Goal: Task Accomplishment & Management: Complete application form

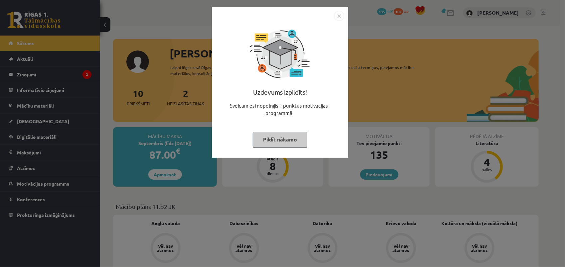
click at [283, 137] on button "Pildīt nākamo" at bounding box center [280, 139] width 55 height 15
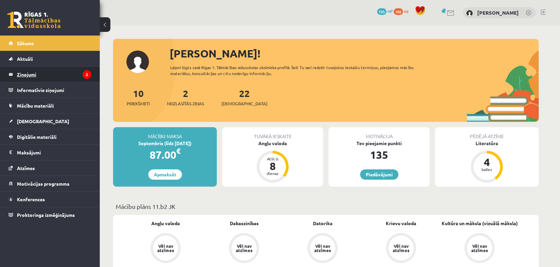
click at [52, 75] on legend "Ziņojumi 2" at bounding box center [54, 74] width 74 height 15
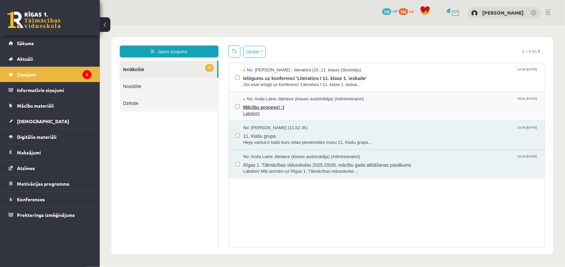
click at [272, 109] on span "Mācību process! :)" at bounding box center [390, 106] width 295 height 8
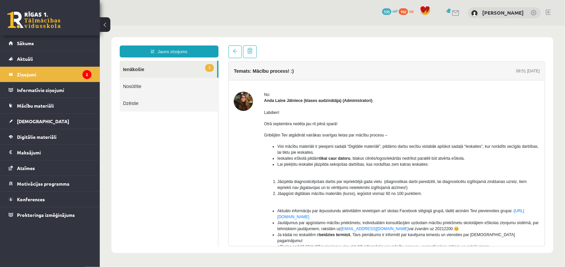
click at [148, 65] on link "1 Ienākošie" at bounding box center [167, 68] width 97 height 17
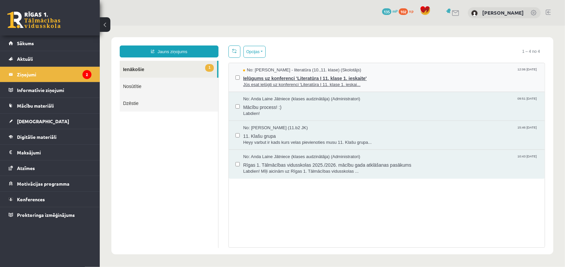
click at [310, 82] on span "Jūs esat ielūgti uz konferenci 'Literatūra I 11. klase 1. ieskai..." at bounding box center [390, 84] width 295 height 6
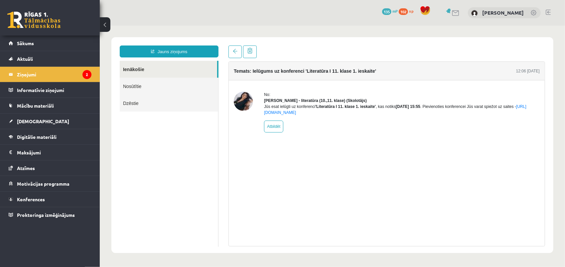
click at [134, 70] on link "Ienākošie" at bounding box center [167, 68] width 97 height 17
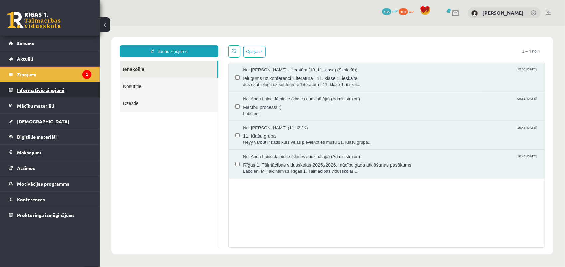
click at [35, 91] on legend "Informatīvie ziņojumi 0" at bounding box center [54, 89] width 74 height 15
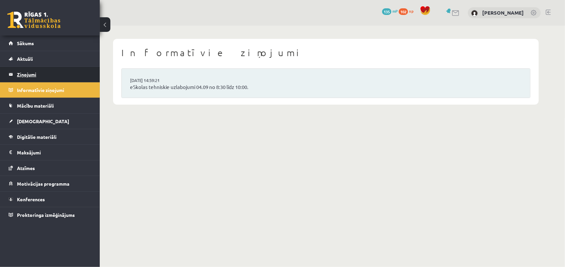
click at [34, 75] on legend "Ziņojumi 2" at bounding box center [54, 74] width 74 height 15
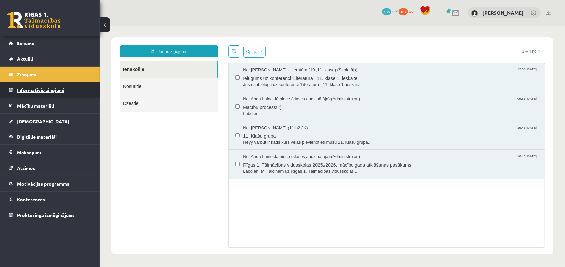
click at [35, 91] on legend "Informatīvie ziņojumi 0" at bounding box center [54, 89] width 74 height 15
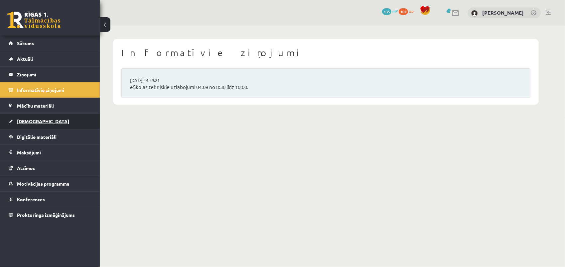
click at [39, 121] on link "[DEMOGRAPHIC_DATA]" at bounding box center [50, 121] width 83 height 15
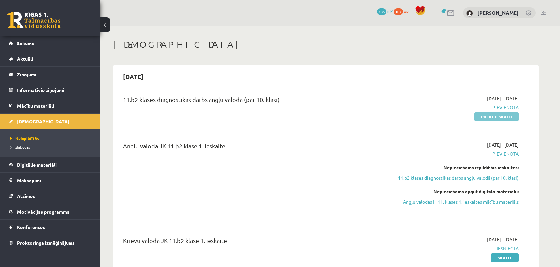
click at [498, 118] on link "Pildīt ieskaiti" at bounding box center [496, 116] width 45 height 9
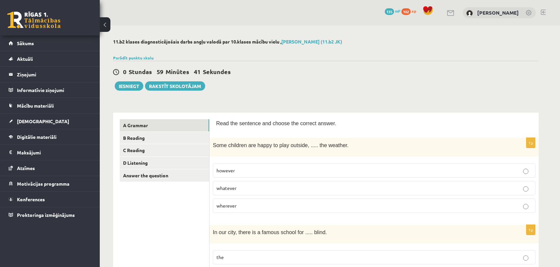
click at [245, 182] on label "whatever" at bounding box center [374, 188] width 322 height 14
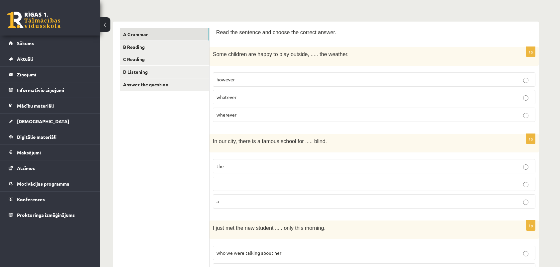
scroll to position [100, 0]
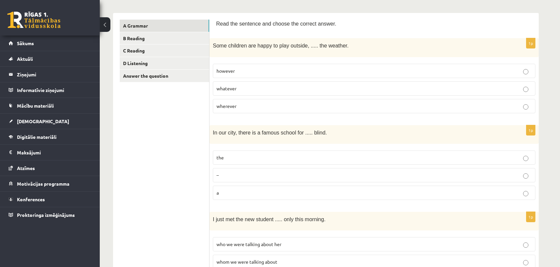
click at [232, 155] on p "the" at bounding box center [373, 157] width 315 height 7
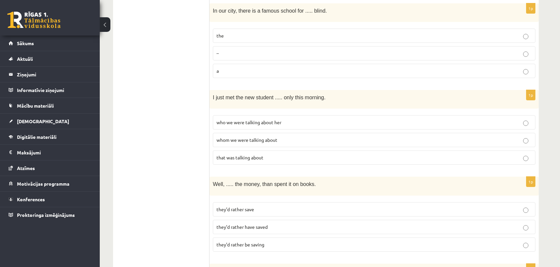
scroll to position [233, 0]
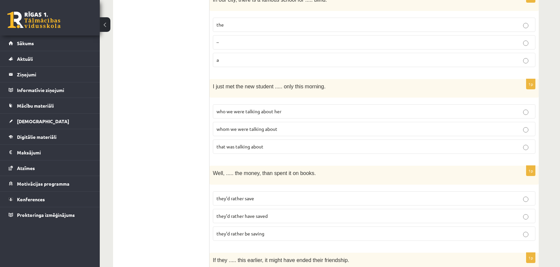
click at [234, 144] on span "that was talking about" at bounding box center [239, 147] width 47 height 6
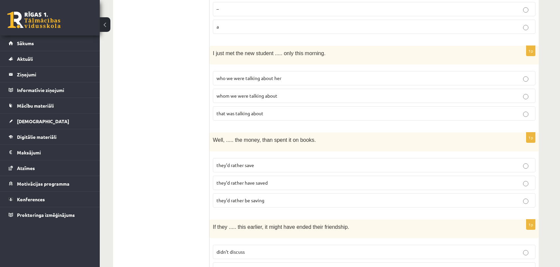
click at [240, 197] on span "they’d rather be saving" at bounding box center [240, 200] width 48 height 6
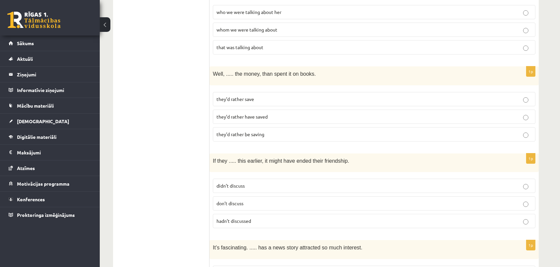
scroll to position [332, 0]
click at [225, 182] on span "didn’t discuss" at bounding box center [230, 185] width 28 height 6
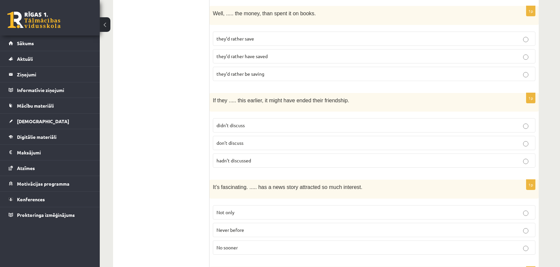
scroll to position [399, 0]
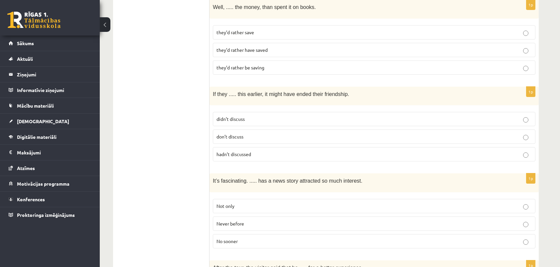
click at [263, 220] on p "Never before" at bounding box center [373, 223] width 315 height 7
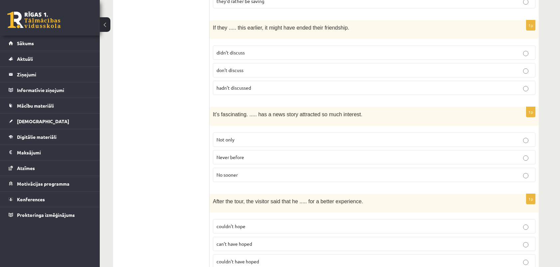
scroll to position [499, 0]
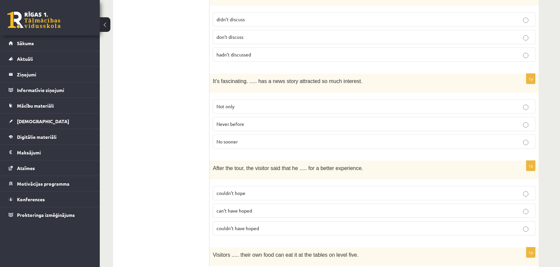
click at [246, 208] on span "can’t have hoped" at bounding box center [234, 211] width 36 height 6
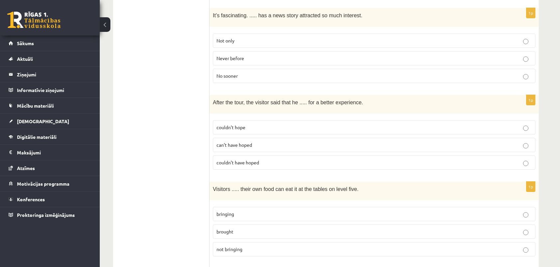
scroll to position [565, 0]
click at [226, 228] on span "brought" at bounding box center [224, 231] width 17 height 6
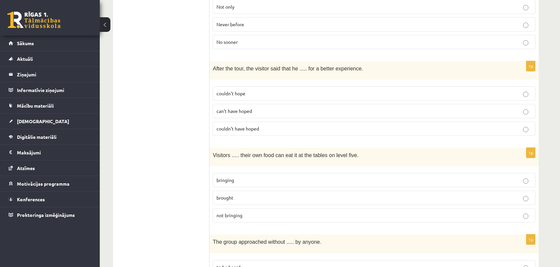
scroll to position [631, 0]
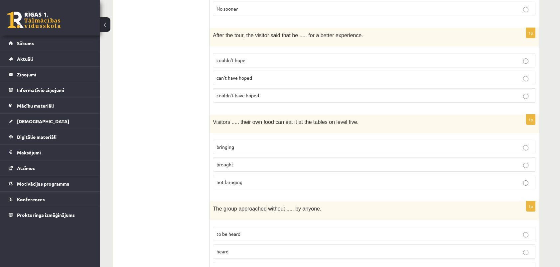
click at [231, 248] on p "heard" at bounding box center [373, 251] width 315 height 7
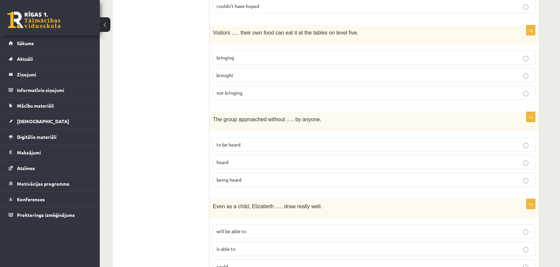
scroll to position [731, 0]
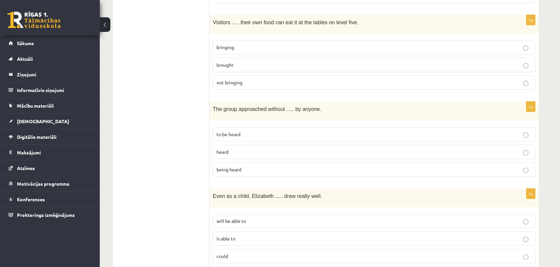
click at [247, 218] on p "will be able to" at bounding box center [373, 221] width 315 height 7
click at [244, 235] on p "is able to" at bounding box center [373, 238] width 315 height 7
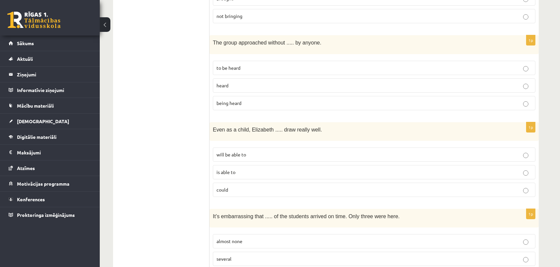
scroll to position [831, 0]
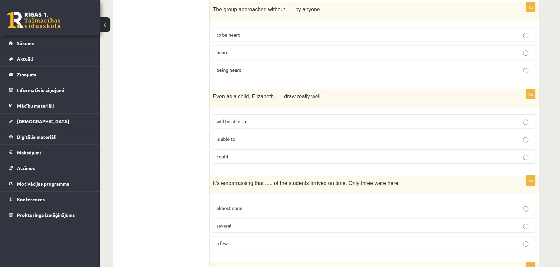
click at [260, 240] on p "a few" at bounding box center [373, 243] width 315 height 7
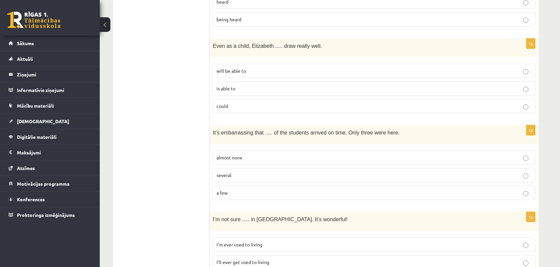
scroll to position [897, 0]
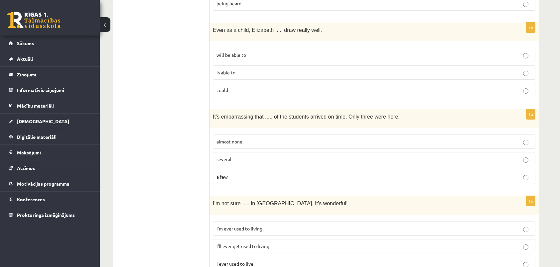
click at [241, 243] on span "I’ll ever get used to living" at bounding box center [242, 246] width 53 height 6
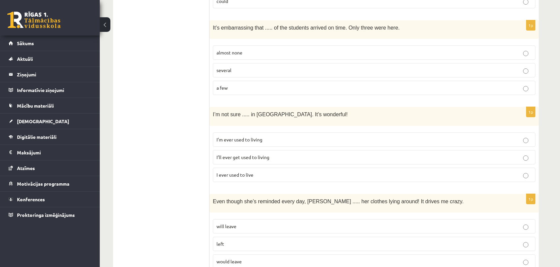
scroll to position [997, 0]
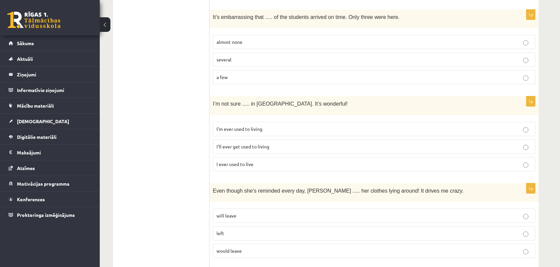
click at [282, 212] on p "will leave" at bounding box center [373, 215] width 315 height 7
click at [278, 248] on p "would leave" at bounding box center [373, 251] width 315 height 7
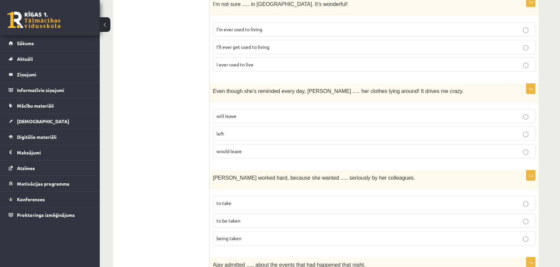
scroll to position [1130, 0]
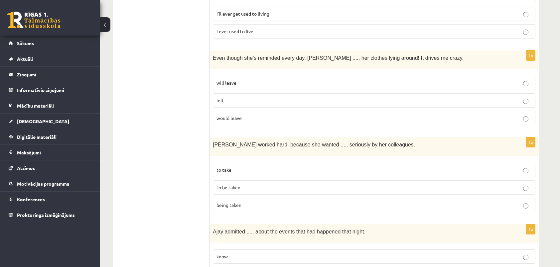
click at [276, 180] on label "to be taken" at bounding box center [374, 187] width 322 height 14
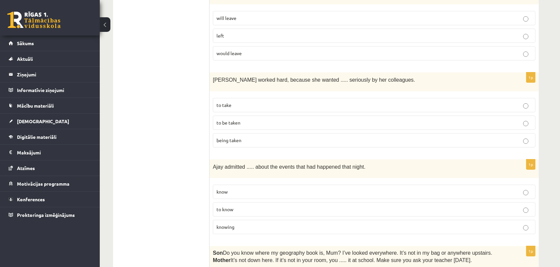
scroll to position [1196, 0]
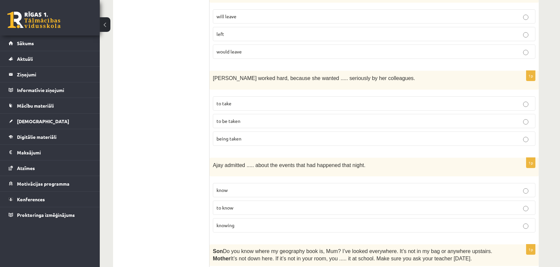
click at [279, 204] on p "to know" at bounding box center [373, 207] width 315 height 7
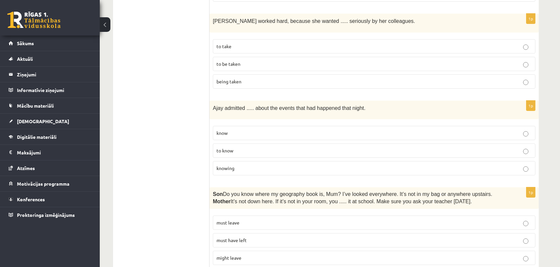
scroll to position [1263, 0]
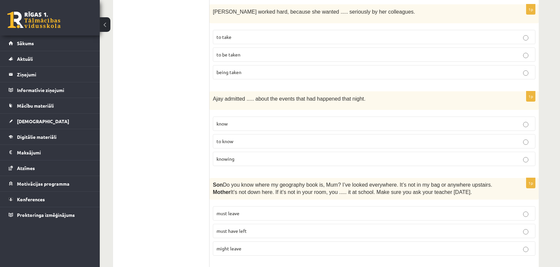
click at [235, 246] on span "might leave" at bounding box center [228, 249] width 25 height 6
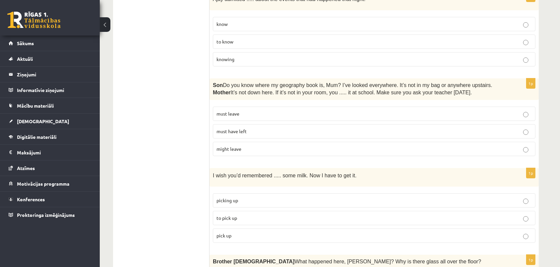
scroll to position [1396, 0]
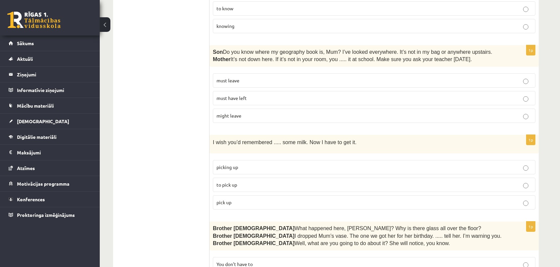
click at [227, 182] on span "to pick up" at bounding box center [226, 185] width 21 height 6
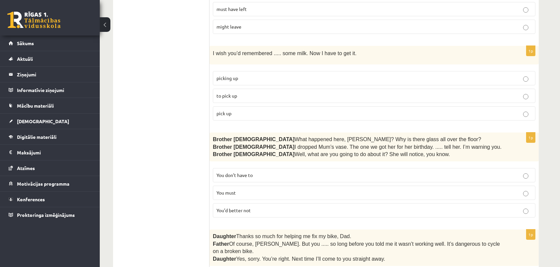
scroll to position [1496, 0]
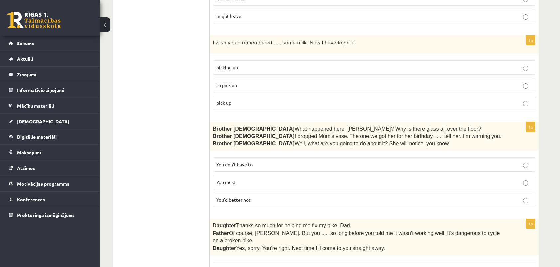
click at [267, 161] on p "You don’t have to" at bounding box center [373, 164] width 315 height 7
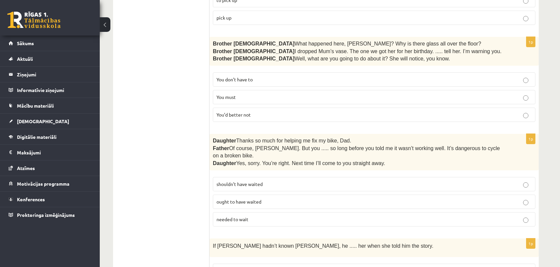
scroll to position [1595, 0]
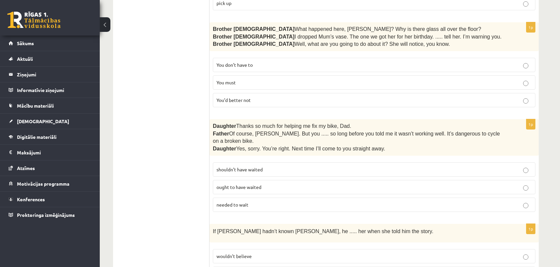
click at [229, 202] on span "needed to wait" at bounding box center [232, 205] width 32 height 6
click at [266, 166] on p "shouldn’t have waited" at bounding box center [373, 169] width 315 height 7
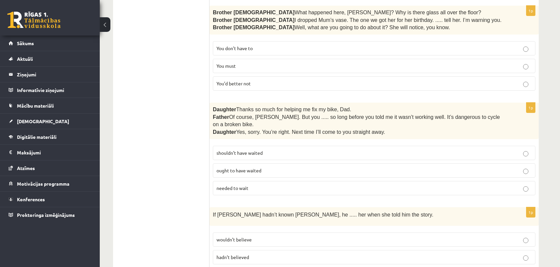
scroll to position [1620, 0]
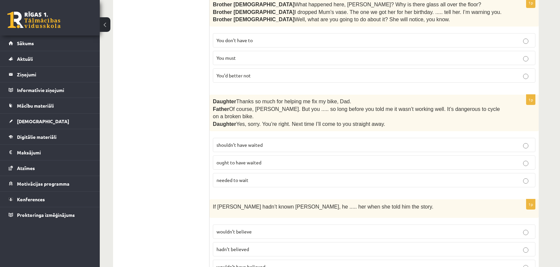
click at [253, 246] on p "hadn’t believed" at bounding box center [373, 249] width 315 height 7
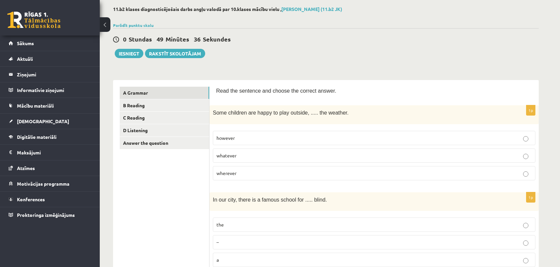
scroll to position [0, 0]
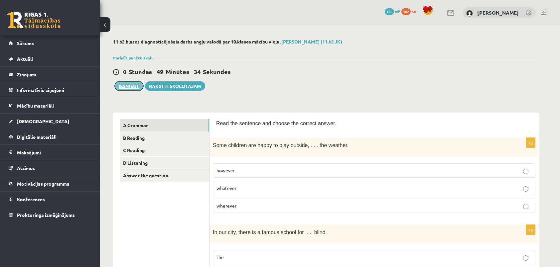
click at [130, 89] on button "Iesniegt" at bounding box center [129, 85] width 29 height 9
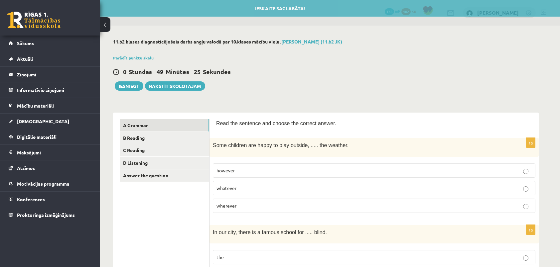
click at [331, 87] on div "0 Stundas 49 Minūtes 25 Sekundes Ieskaite saglabāta! Iesniegt Rakstīt skolotājam" at bounding box center [325, 76] width 425 height 30
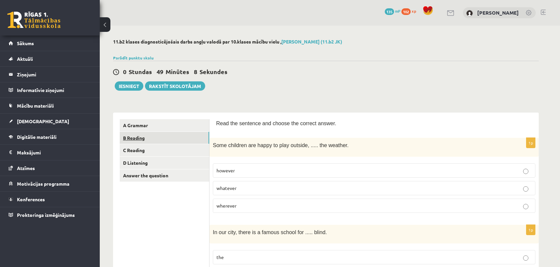
click at [142, 137] on link "B Reading" at bounding box center [164, 138] width 89 height 12
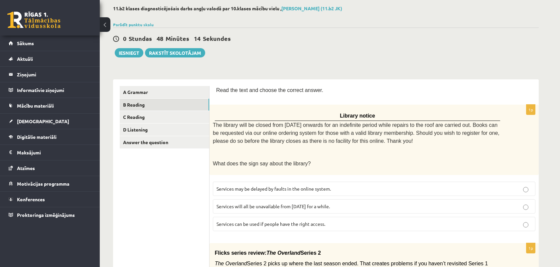
scroll to position [66, 0]
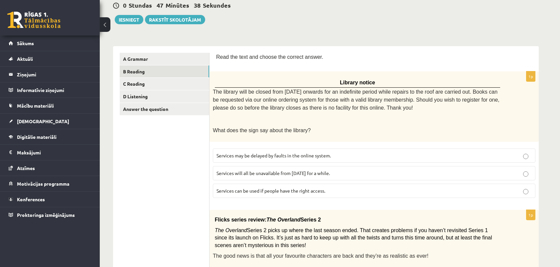
click at [273, 171] on span "Services will all be unavailable from Monday for a while." at bounding box center [272, 173] width 113 height 6
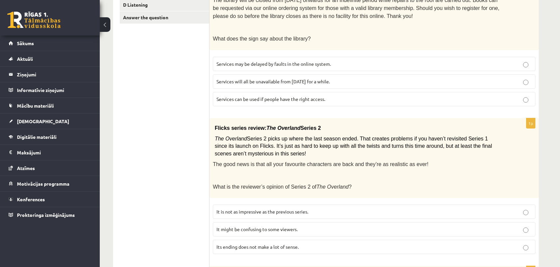
scroll to position [199, 0]
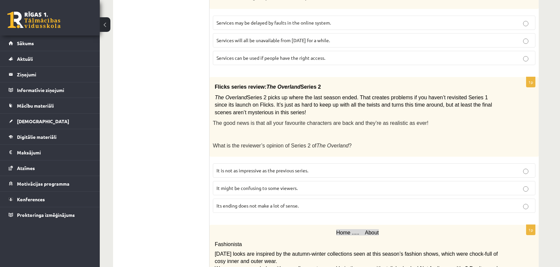
click at [343, 202] on p "Its ending does not make a lot of sense." at bounding box center [373, 205] width 315 height 7
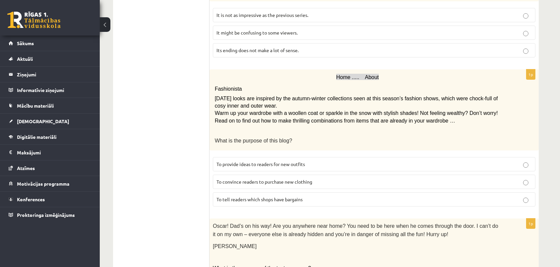
scroll to position [366, 0]
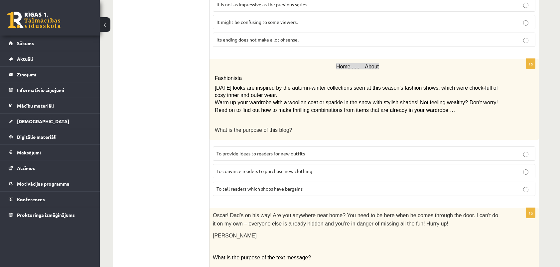
click at [352, 150] on p "To provide ideas to readers for new outfits" at bounding box center [373, 153] width 315 height 7
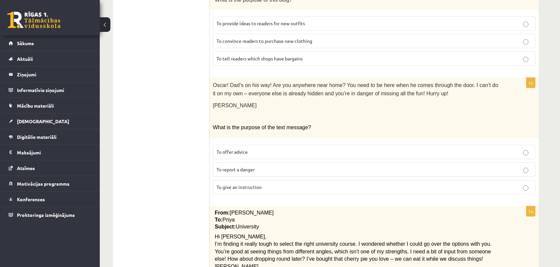
scroll to position [499, 0]
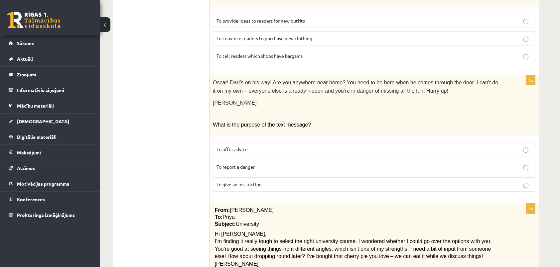
click at [260, 181] on p "To give an instruction" at bounding box center [373, 184] width 315 height 7
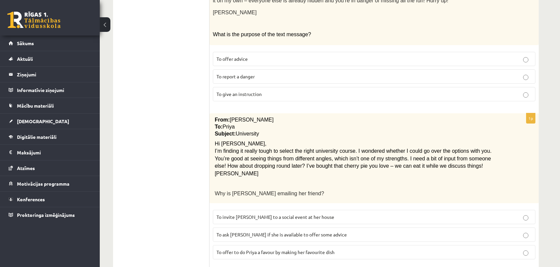
scroll to position [598, 0]
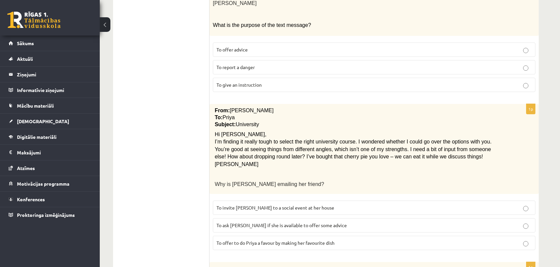
click at [384, 222] on p "To ask Priya if she is available to offer some advice" at bounding box center [373, 225] width 315 height 7
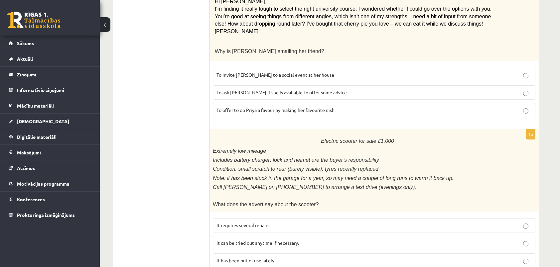
scroll to position [740, 0]
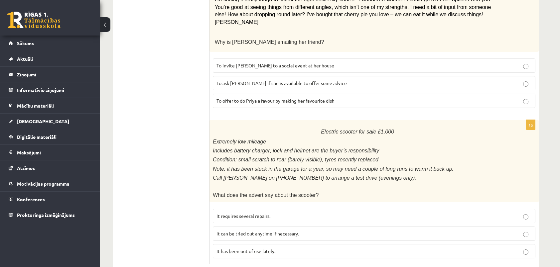
click at [276, 248] on p "It has been out of use lately." at bounding box center [373, 251] width 315 height 7
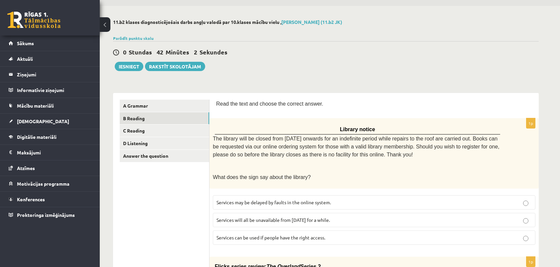
scroll to position [0, 0]
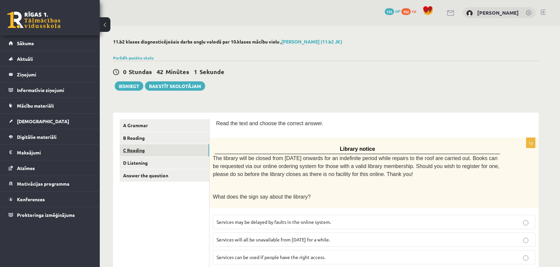
click at [142, 151] on link "C Reading" at bounding box center [164, 150] width 89 height 12
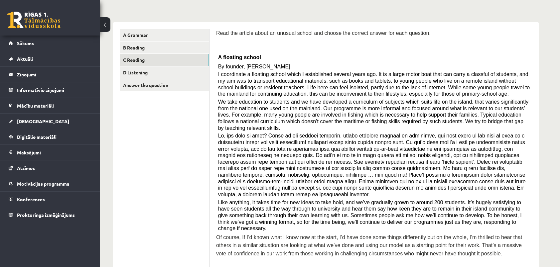
scroll to position [100, 0]
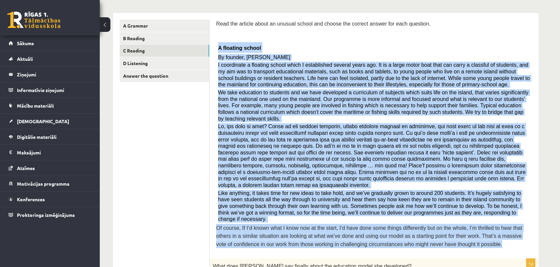
drag, startPoint x: 218, startPoint y: 47, endPoint x: 478, endPoint y: 220, distance: 312.0
click at [478, 220] on div "Read the article about an unusual school and choose the correct answer for each…" at bounding box center [374, 136] width 316 height 233
copy div "A floating school By founder, Anna Domingo I coordinate a floating school which…"
click at [371, 174] on div "Read the article about an unusual school and choose the correct answer for each…" at bounding box center [374, 136] width 316 height 233
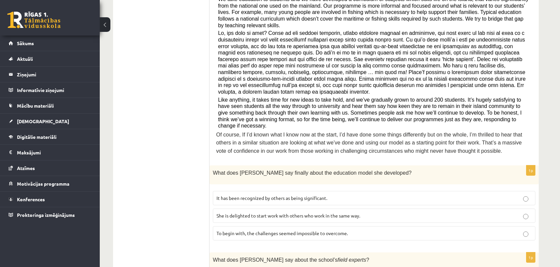
scroll to position [199, 0]
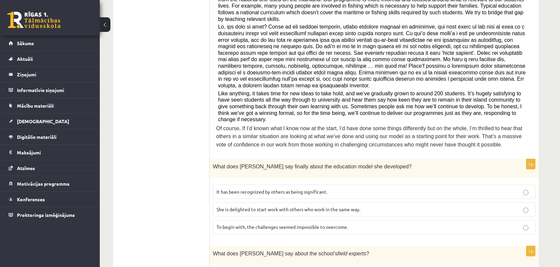
click at [264, 206] on p "She is delighted to start work with others who work in the same way." at bounding box center [373, 209] width 315 height 7
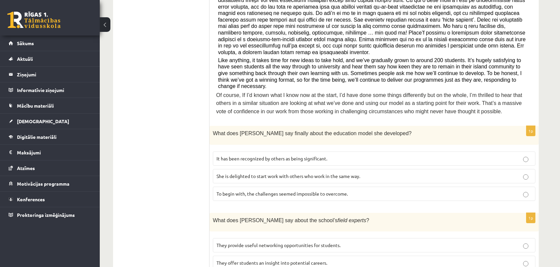
scroll to position [266, 0]
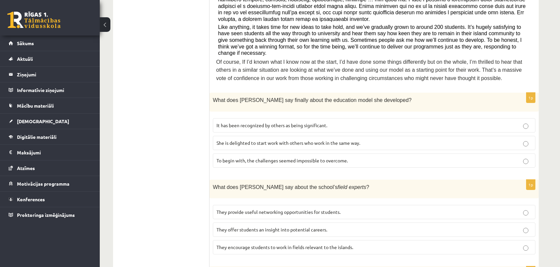
click at [333, 226] on p "They offer students an insight into potential careers." at bounding box center [373, 229] width 315 height 7
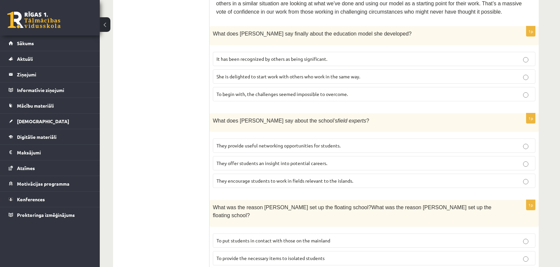
scroll to position [366, 0]
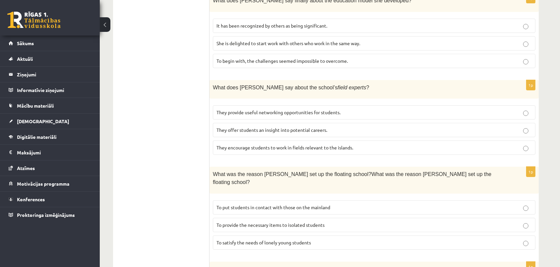
click at [247, 218] on label "To provide the necessary items to isolated students" at bounding box center [374, 225] width 322 height 14
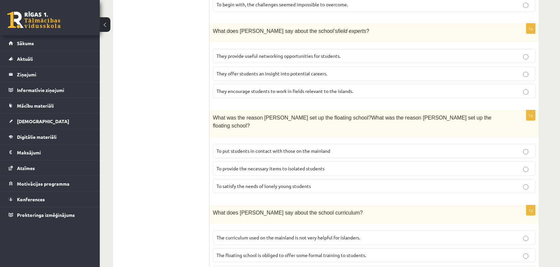
scroll to position [432, 0]
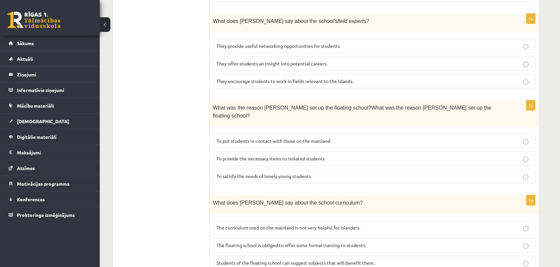
click at [286, 238] on label "The floating school is obliged to offer some formal training to students." at bounding box center [374, 245] width 322 height 14
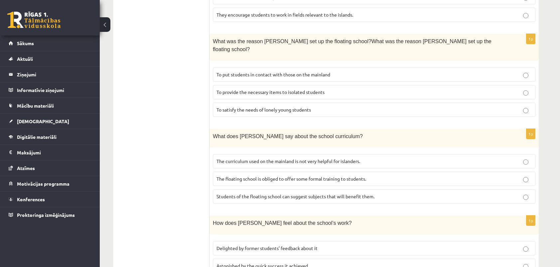
scroll to position [532, 0]
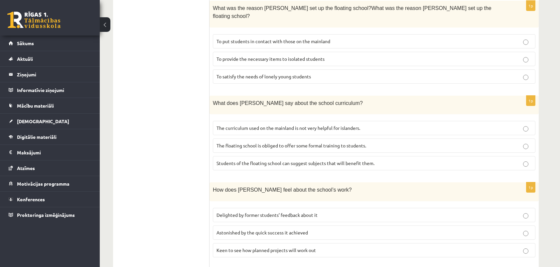
click at [315, 212] on span "Delighted by former students’ feedback about it" at bounding box center [266, 215] width 101 height 6
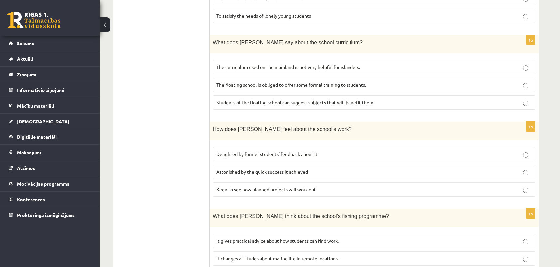
scroll to position [595, 0]
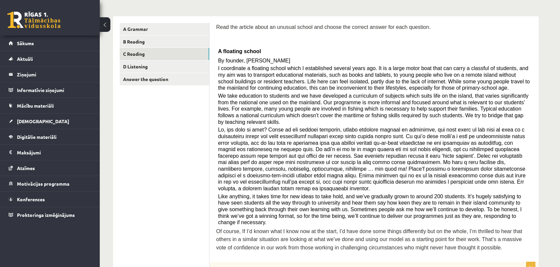
scroll to position [0, 0]
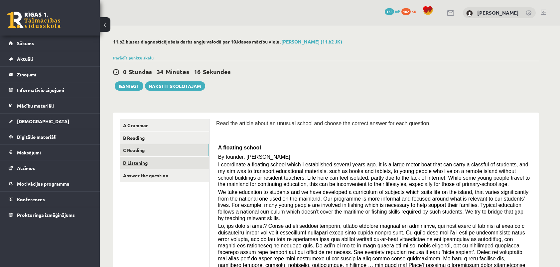
click at [143, 161] on link "D Listening" at bounding box center [164, 163] width 89 height 12
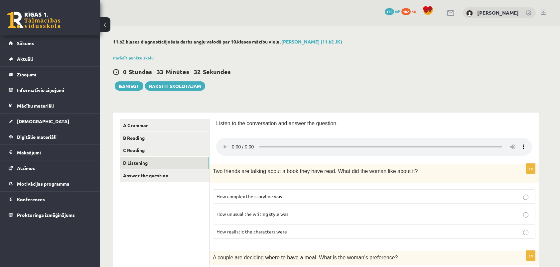
scroll to position [33, 0]
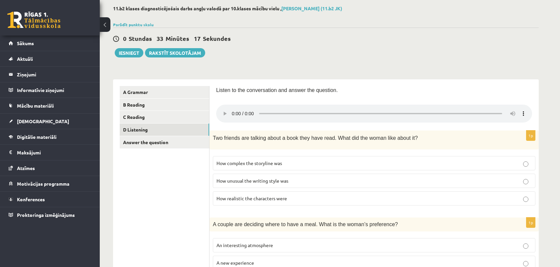
click at [248, 197] on span "How realistic the characters were" at bounding box center [251, 198] width 70 height 6
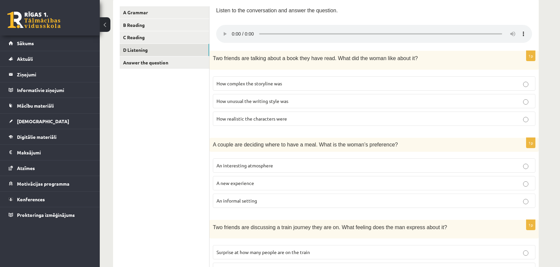
scroll to position [133, 0]
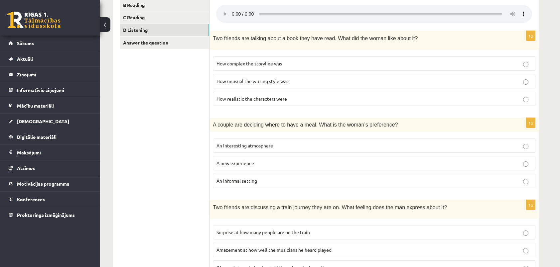
click at [289, 160] on p "A new experience" at bounding box center [373, 163] width 315 height 7
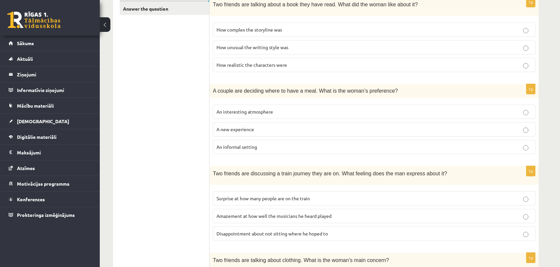
scroll to position [233, 0]
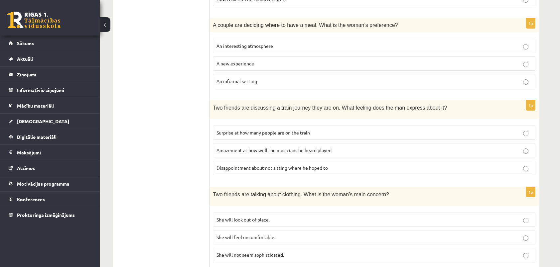
click at [304, 187] on div "Two friends are talking about clothing. What is the woman’s main concern?" at bounding box center [373, 196] width 329 height 19
click at [305, 174] on div "1p Two friends are discussing a train journey they are on. What feeling does th…" at bounding box center [373, 140] width 329 height 80
click at [299, 136] on label "Surprise at how many people are on the train" at bounding box center [374, 133] width 322 height 14
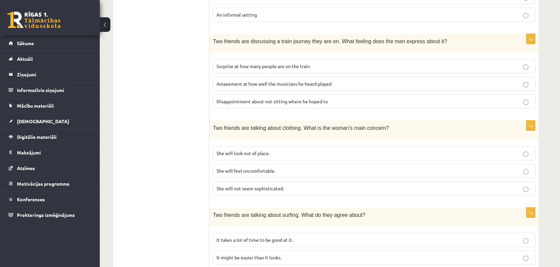
click at [301, 181] on label "She will not seem sophisticated." at bounding box center [374, 188] width 322 height 14
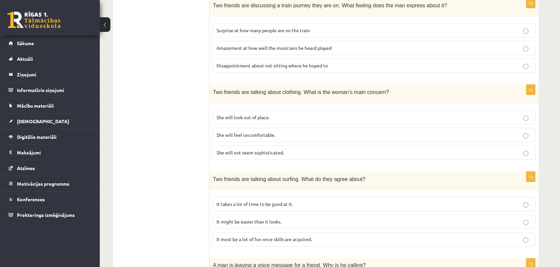
scroll to position [399, 0]
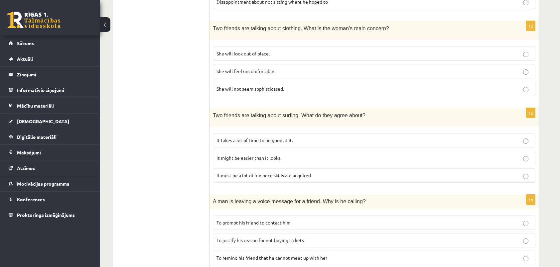
click at [289, 172] on span "It must be a lot of fun once skills are acquired." at bounding box center [263, 175] width 95 height 6
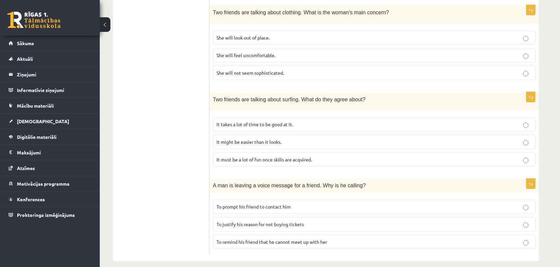
click at [310, 221] on p "To justify his reason for not buying tickets" at bounding box center [373, 224] width 315 height 7
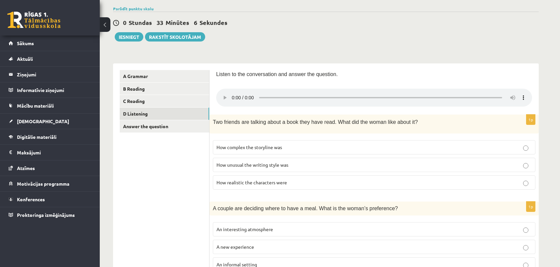
scroll to position [0, 0]
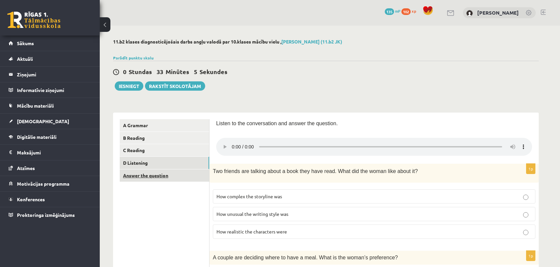
click at [143, 176] on link "Answer the question" at bounding box center [164, 175] width 89 height 12
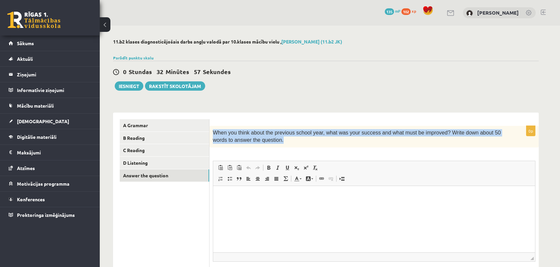
drag, startPoint x: 214, startPoint y: 134, endPoint x: 404, endPoint y: 141, distance: 190.9
click at [404, 141] on p "When you think about the previous school year, what was your success and what m…" at bounding box center [357, 136] width 289 height 15
copy span "When you think about the previous school year, what was your success and what m…"
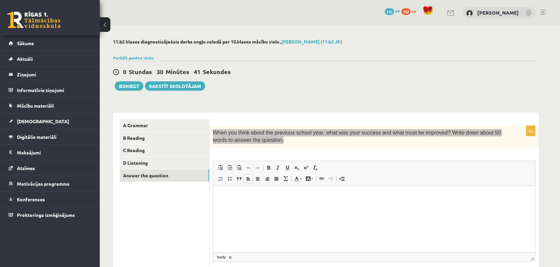
click at [244, 196] on p "Editor, wiswyg-editor-user-answer-47024869161640" at bounding box center [374, 195] width 308 height 7
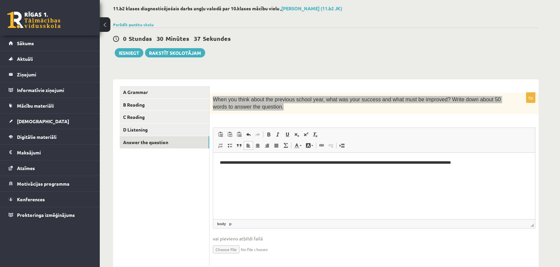
scroll to position [52, 0]
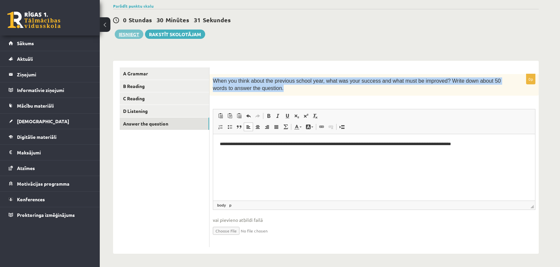
click at [132, 34] on button "Iesniegt" at bounding box center [129, 34] width 29 height 9
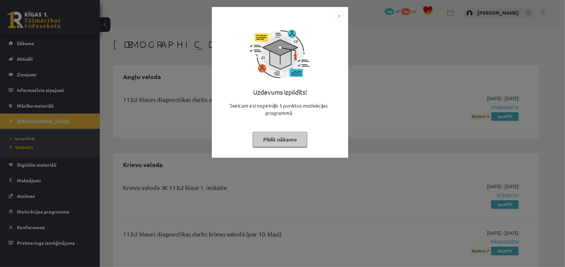
click at [286, 139] on button "Pildīt nākamo" at bounding box center [280, 139] width 55 height 15
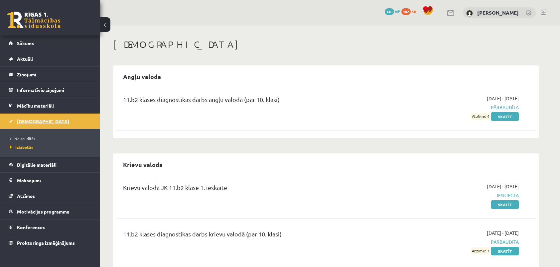
click at [29, 119] on span "[DEMOGRAPHIC_DATA]" at bounding box center [43, 121] width 52 height 6
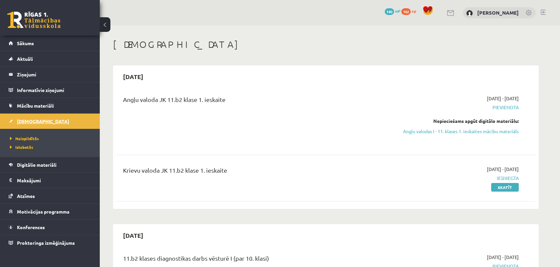
click at [32, 122] on span "[DEMOGRAPHIC_DATA]" at bounding box center [43, 121] width 52 height 6
click at [27, 137] on span "Neizpildītās" at bounding box center [24, 138] width 29 height 5
click at [29, 44] on span "Sākums" at bounding box center [25, 43] width 17 height 6
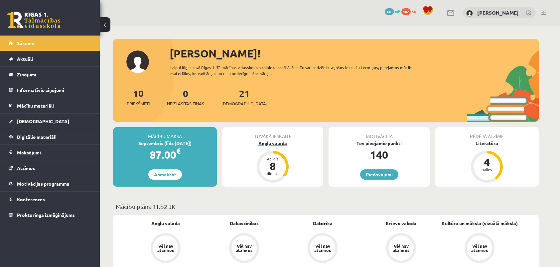
click at [278, 143] on div "Angļu valoda" at bounding box center [272, 143] width 101 height 7
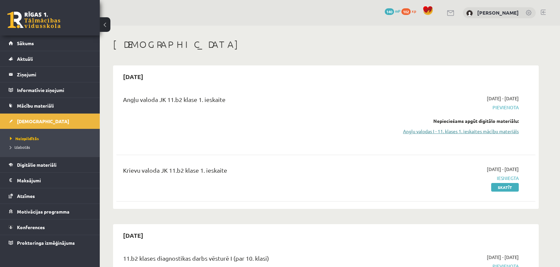
click at [439, 132] on link "Angļu valodas I - 11. klases 1. ieskaites mācību materiāls" at bounding box center [455, 131] width 125 height 7
click at [420, 130] on link "Angļu valodas I - 11. klases 1. ieskaites mācību materiāls" at bounding box center [455, 131] width 125 height 7
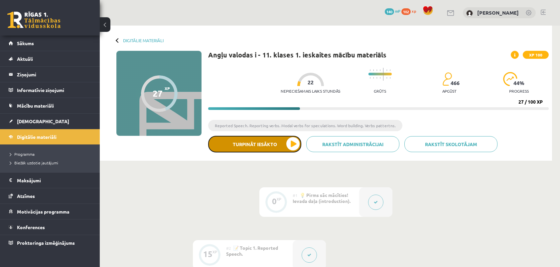
click at [288, 146] on button "Turpināt iesākto" at bounding box center [254, 144] width 93 height 17
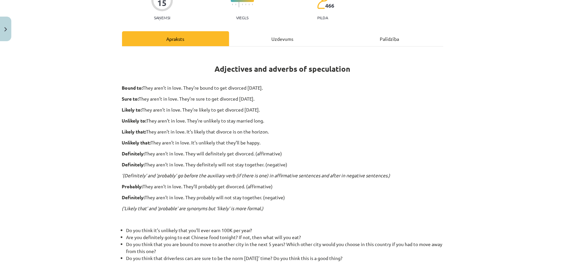
scroll to position [100, 0]
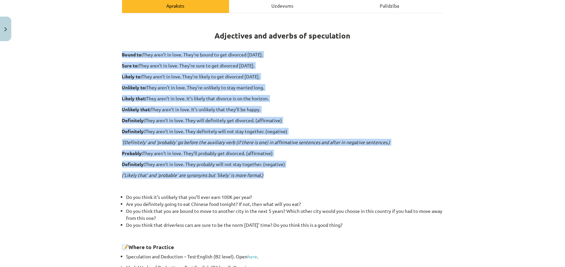
drag, startPoint x: 119, startPoint y: 52, endPoint x: 377, endPoint y: 172, distance: 284.7
click at [377, 172] on div "15 XP Saņemsi Viegls 466 pilda Apraksts Uzdevums Palīdzība Adjectives and adver…" at bounding box center [282, 143] width 329 height 398
copy div "Lorem ip: Dolo sita’c ad elit. Sedd’ei tempo in utl etdolore magnaa eni admini.…"
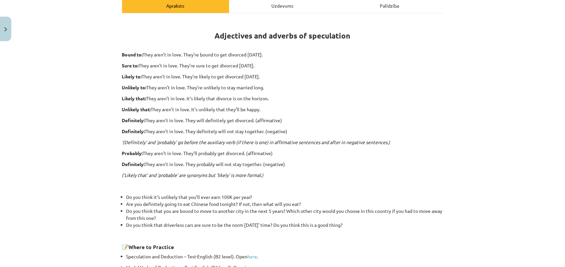
click at [89, 210] on div "Mācību tēma: Angļu valodas i - 11. klases 1. ieskaites mācību materiāls #5 📝 To…" at bounding box center [282, 133] width 565 height 267
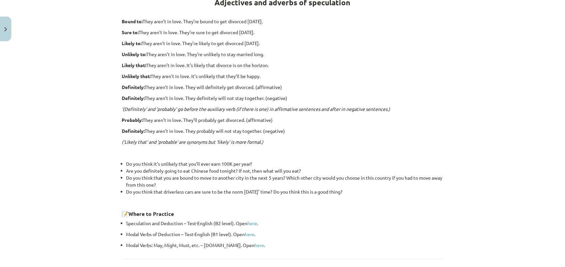
scroll to position [191, 0]
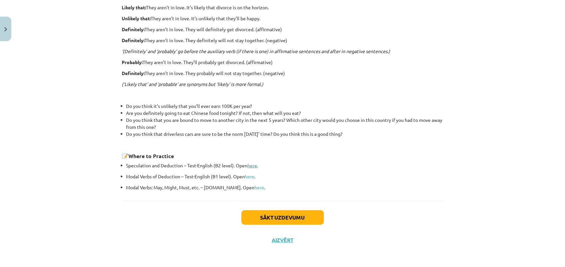
click at [249, 166] on link "here" at bounding box center [253, 166] width 10 height 6
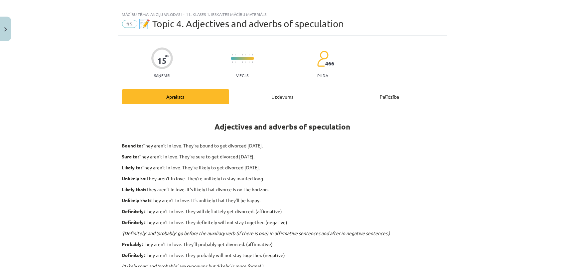
scroll to position [0, 0]
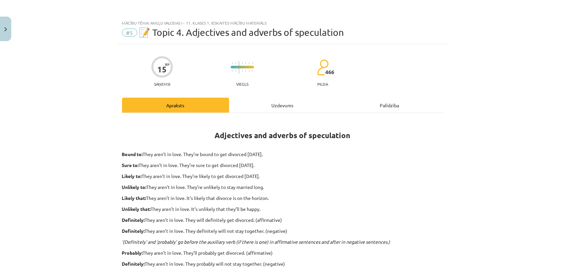
click at [176, 106] on div "Apraksts" at bounding box center [175, 105] width 107 height 15
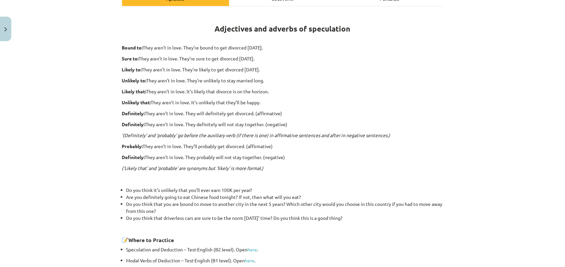
scroll to position [116, 0]
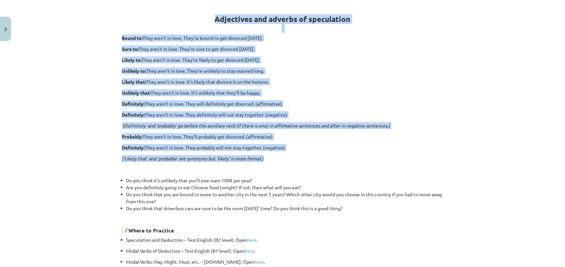
drag, startPoint x: 135, startPoint y: 17, endPoint x: 415, endPoint y: 161, distance: 314.8
click at [415, 161] on div "Adjectives and adverbs of speculation Bound to: They aren’t in love. They’re bo…" at bounding box center [282, 134] width 321 height 263
copy div "Loremipsum dol sitamet co adipiscinge Seddo ei: Temp inci’u la etdo. Magn’al en…"
click at [131, 132] on div "Adjectives and adverbs of speculation Bound to: They aren’t in love. They’re bo…" at bounding box center [282, 134] width 321 height 263
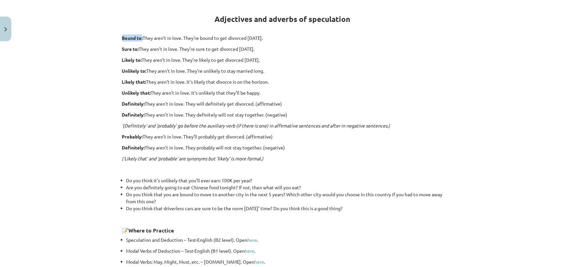
drag, startPoint x: 119, startPoint y: 37, endPoint x: 140, endPoint y: 39, distance: 21.1
click at [140, 39] on strong "Bound to:" at bounding box center [132, 38] width 21 height 6
click at [118, 49] on div "15 XP Saņemsi Viegls 466 pilda Apraksts Uzdevums Palīdzība Adjectives and adver…" at bounding box center [282, 127] width 329 height 398
drag, startPoint x: 120, startPoint y: 49, endPoint x: 134, endPoint y: 51, distance: 14.8
click at [134, 51] on p "Sure to: They aren’t in love. They’re sure to get divorced [DATE]." at bounding box center [282, 49] width 321 height 7
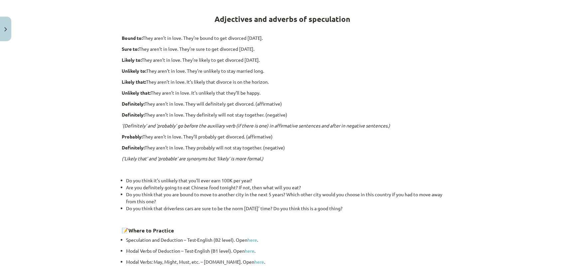
click at [99, 134] on div "Mācību tēma: Angļu valodas i - 11. klases 1. ieskaites mācību materiāls #5 📝 To…" at bounding box center [282, 133] width 565 height 267
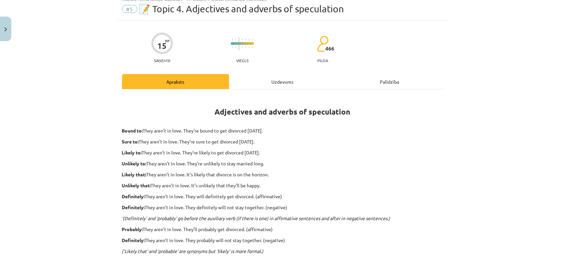
scroll to position [33, 0]
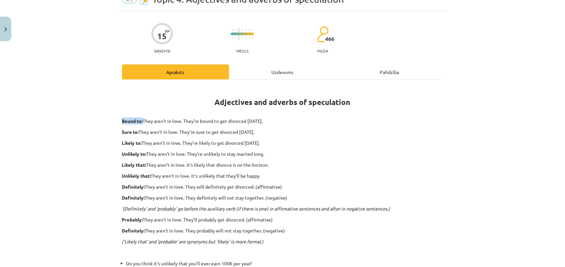
drag, startPoint x: 119, startPoint y: 120, endPoint x: 141, endPoint y: 123, distance: 21.5
click at [141, 123] on p "Bound to: They aren’t in love. They’re bound to get divorced [DATE]." at bounding box center [282, 121] width 321 height 7
click at [64, 136] on div "Mācību tēma: Angļu valodas i - 11. klases 1. ieskaites mācību materiāls #5 📝 To…" at bounding box center [282, 133] width 565 height 267
click at [114, 135] on div "Mācību tēma: Angļu valodas i - 11. klases 1. ieskaites mācību materiāls #5 📝 To…" at bounding box center [282, 133] width 565 height 267
drag, startPoint x: 118, startPoint y: 133, endPoint x: 135, endPoint y: 134, distance: 17.0
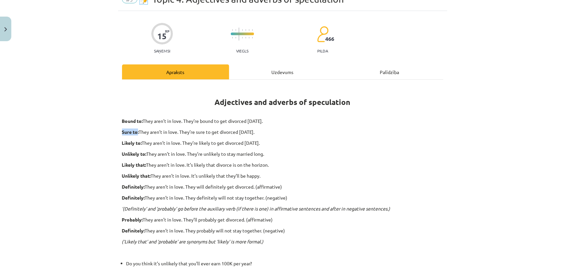
click at [135, 134] on div "15 XP Saņemsi Viegls 466 pilda Apraksts Uzdevums Palīdzība Adjectives and adver…" at bounding box center [282, 210] width 329 height 398
click at [96, 145] on div "Mācību tēma: Angļu valodas i - 11. klases 1. ieskaites mācību materiāls #5 📝 To…" at bounding box center [282, 133] width 565 height 267
drag, startPoint x: 118, startPoint y: 143, endPoint x: 138, endPoint y: 144, distance: 20.0
click at [138, 144] on div "15 XP Saņemsi Viegls 466 pilda Apraksts Uzdevums Palīdzība Adjectives and adver…" at bounding box center [282, 210] width 329 height 398
drag, startPoint x: 138, startPoint y: 144, endPoint x: 134, endPoint y: 151, distance: 8.0
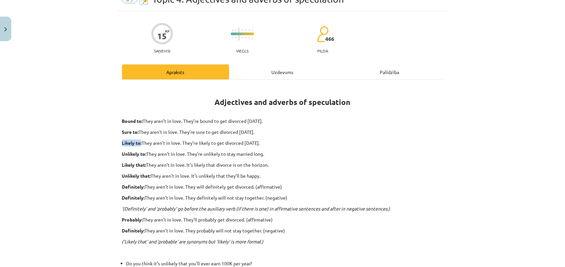
click at [81, 145] on div "Mācību tēma: Angļu valodas i - 11. klases 1. ieskaites mācību materiāls #5 📝 To…" at bounding box center [282, 133] width 565 height 267
click at [129, 121] on strong "Bound to:" at bounding box center [132, 121] width 21 height 6
drag, startPoint x: 119, startPoint y: 121, endPoint x: 139, endPoint y: 122, distance: 20.0
click at [139, 122] on div "15 XP Saņemsi Viegls 466 pilda Apraksts Uzdevums Palīdzība Adjectives and adver…" at bounding box center [282, 210] width 329 height 398
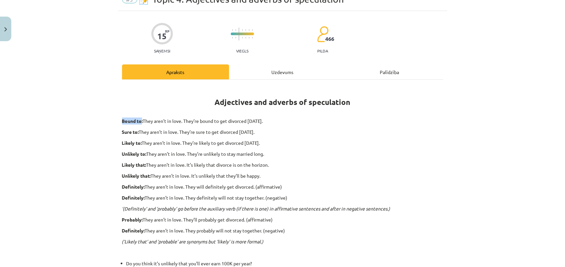
drag, startPoint x: 139, startPoint y: 122, endPoint x: 132, endPoint y: 130, distance: 10.4
click at [106, 123] on div "Mācību tēma: Angļu valodas i - 11. klases 1. ieskaites mācību materiāls #5 📝 To…" at bounding box center [282, 133] width 565 height 267
drag, startPoint x: 120, startPoint y: 120, endPoint x: 139, endPoint y: 121, distance: 18.6
click at [139, 121] on strong "Bound to:" at bounding box center [132, 121] width 21 height 6
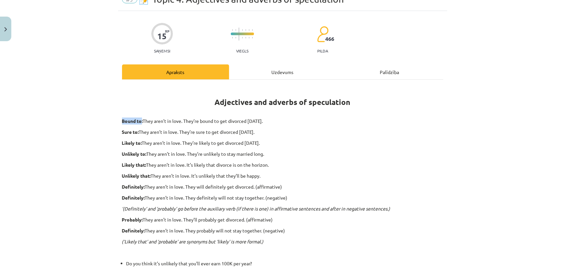
drag, startPoint x: 139, startPoint y: 121, endPoint x: 133, endPoint y: 127, distance: 8.5
click at [118, 142] on div "15 XP Saņemsi Viegls 466 pilda Apraksts Uzdevums Palīdzība Adjectives and adver…" at bounding box center [282, 210] width 329 height 398
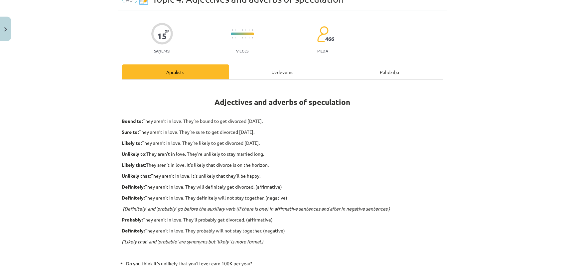
click at [122, 144] on strong "Likely to:" at bounding box center [132, 143] width 20 height 6
drag, startPoint x: 120, startPoint y: 131, endPoint x: 135, endPoint y: 132, distance: 15.3
click at [135, 132] on strong "Sure to:" at bounding box center [130, 132] width 17 height 6
drag, startPoint x: 135, startPoint y: 132, endPoint x: 130, endPoint y: 137, distance: 7.1
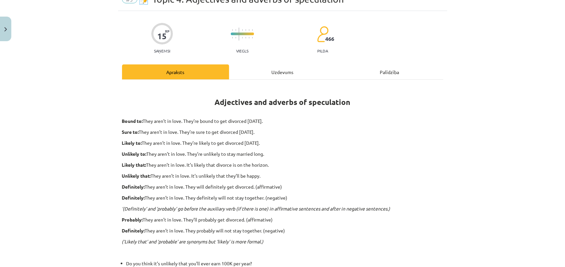
click at [122, 153] on strong "Unlikely to:" at bounding box center [134, 154] width 25 height 6
drag, startPoint x: 119, startPoint y: 153, endPoint x: 142, endPoint y: 155, distance: 23.3
click at [142, 155] on strong "Unlikely to:" at bounding box center [134, 154] width 25 height 6
drag, startPoint x: 142, startPoint y: 155, endPoint x: 134, endPoint y: 161, distance: 10.4
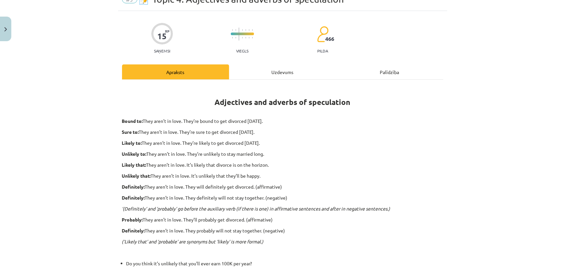
drag, startPoint x: 182, startPoint y: 23, endPoint x: 181, endPoint y: 39, distance: 16.7
click at [114, 158] on div "Mācību tēma: Angļu valodas i - 11. klases 1. ieskaites mācību materiāls #5 📝 To…" at bounding box center [282, 133] width 565 height 267
drag, startPoint x: 120, startPoint y: 153, endPoint x: 143, endPoint y: 154, distance: 23.3
click at [143, 154] on strong "Unlikely to:" at bounding box center [134, 154] width 25 height 6
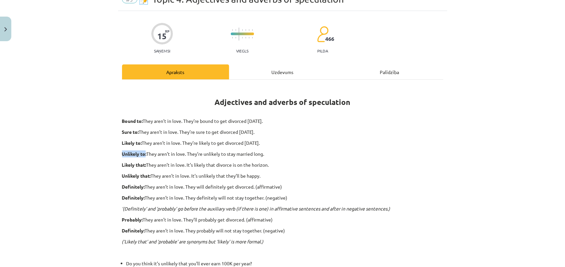
drag, startPoint x: 143, startPoint y: 154, endPoint x: 134, endPoint y: 160, distance: 10.3
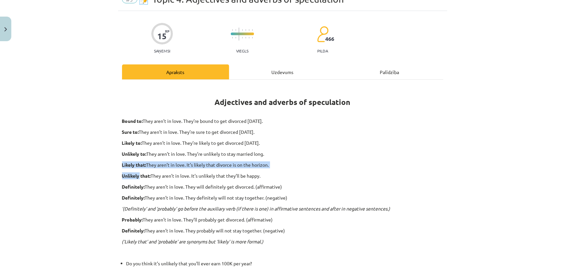
drag, startPoint x: 119, startPoint y: 166, endPoint x: 138, endPoint y: 168, distance: 18.8
click at [138, 168] on div "Adjectives and adverbs of speculation Bound to: They aren’t in love. They’re bo…" at bounding box center [282, 217] width 321 height 263
drag, startPoint x: 138, startPoint y: 168, endPoint x: 90, endPoint y: 163, distance: 47.5
click at [90, 163] on div "Mācību tēma: Angļu valodas i - 11. klases 1. ieskaites mācību materiāls #5 📝 To…" at bounding box center [282, 133] width 565 height 267
click at [122, 168] on div "Adjectives and adverbs of speculation Bound to: They aren’t in love. They’re bo…" at bounding box center [282, 217] width 321 height 263
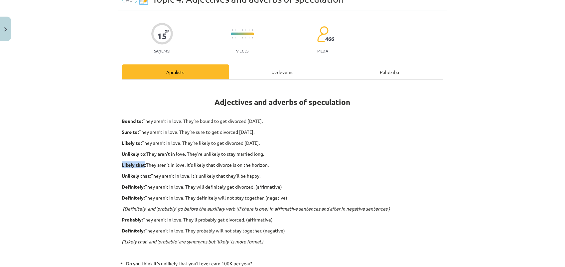
drag, startPoint x: 120, startPoint y: 165, endPoint x: 143, endPoint y: 166, distance: 23.3
click at [143, 166] on strong "Likely that:" at bounding box center [134, 165] width 24 height 6
drag, startPoint x: 143, startPoint y: 166, endPoint x: 136, endPoint y: 171, distance: 9.2
click at [122, 177] on strong "Unlikely that:" at bounding box center [136, 176] width 29 height 6
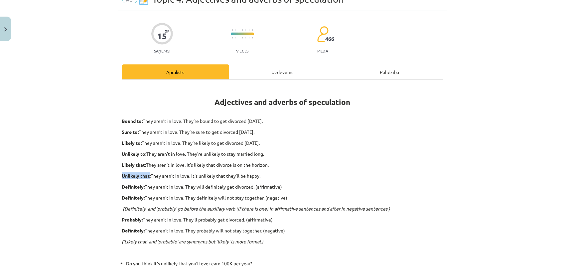
drag, startPoint x: 120, startPoint y: 176, endPoint x: 147, endPoint y: 178, distance: 27.3
click at [147, 178] on p "Unlikely that: They aren’t in love. It’s unlikely that they’ll be happy." at bounding box center [282, 175] width 321 height 7
drag, startPoint x: 147, startPoint y: 178, endPoint x: 138, endPoint y: 183, distance: 11.2
click at [100, 185] on div "Mācību tēma: Angļu valodas i - 11. klases 1. ieskaites mācību materiāls #5 📝 To…" at bounding box center [282, 133] width 565 height 267
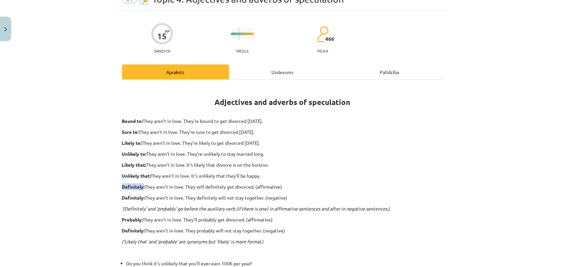
drag, startPoint x: 120, startPoint y: 185, endPoint x: 141, endPoint y: 187, distance: 20.7
click at [141, 187] on strong "Definitely:" at bounding box center [133, 187] width 23 height 6
drag, startPoint x: 141, startPoint y: 187, endPoint x: 133, endPoint y: 195, distance: 10.8
click at [110, 204] on div "Mācību tēma: Angļu valodas i - 11. klases 1. ieskaites mācību materiāls #5 📝 To…" at bounding box center [282, 133] width 565 height 267
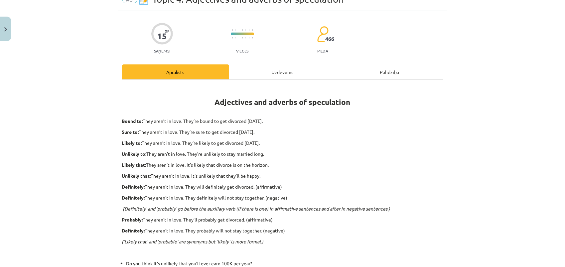
click at [122, 221] on strong "Probably:" at bounding box center [132, 220] width 21 height 6
drag, startPoint x: 118, startPoint y: 219, endPoint x: 141, endPoint y: 219, distance: 23.3
click at [141, 219] on div "15 XP Saņemsi Viegls 466 pilda Apraksts Uzdevums Palīdzība Adjectives and adver…" at bounding box center [282, 210] width 329 height 398
drag, startPoint x: 141, startPoint y: 219, endPoint x: 134, endPoint y: 227, distance: 9.9
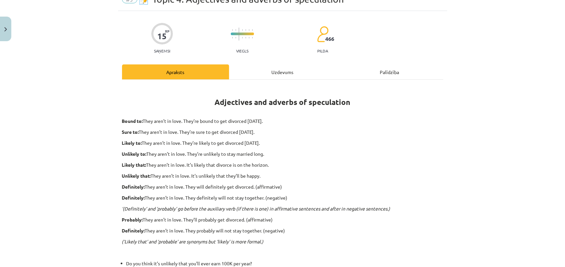
click at [112, 234] on div "Mācību tēma: Angļu valodas i - 11. klases 1. ieskaites mācību materiāls #5 📝 To…" at bounding box center [282, 133] width 565 height 267
drag, startPoint x: 119, startPoint y: 230, endPoint x: 144, endPoint y: 232, distance: 25.3
click at [144, 232] on p "Definitely: They aren’t in love. They probably will not stay together. (negativ…" at bounding box center [282, 230] width 321 height 7
drag, startPoint x: 144, startPoint y: 232, endPoint x: 100, endPoint y: 238, distance: 44.3
click at [100, 238] on div "Mācību tēma: Angļu valodas i - 11. klases 1. ieskaites mācību materiāls #5 📝 To…" at bounding box center [282, 133] width 565 height 267
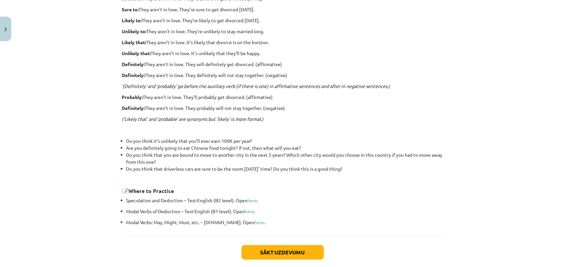
scroll to position [166, 0]
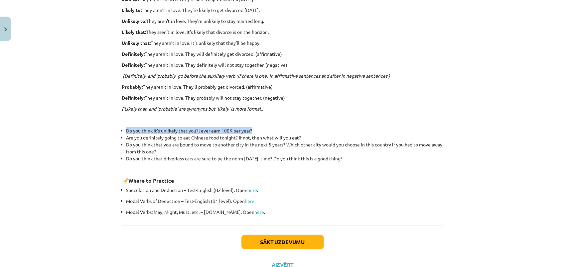
drag, startPoint x: 124, startPoint y: 130, endPoint x: 251, endPoint y: 128, distance: 126.3
click at [251, 128] on li "Do you think it’s unlikely that you’ll ever earn 100K per year?" at bounding box center [284, 130] width 317 height 7
copy li "Do you think it’s unlikely that you’ll ever earn 100K per year?"
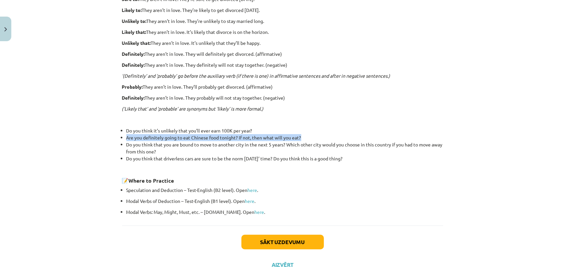
drag, startPoint x: 124, startPoint y: 138, endPoint x: 301, endPoint y: 137, distance: 177.1
click at [301, 137] on li "Are you definitely going to eat Chinese food tonight? If not, then what will yo…" at bounding box center [284, 137] width 317 height 7
click at [90, 136] on div "Mācību tēma: Angļu valodas i - 11. klases 1. ieskaites mācību materiāls #5 📝 To…" at bounding box center [282, 133] width 565 height 267
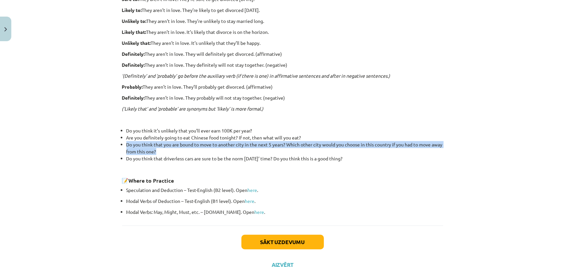
drag, startPoint x: 124, startPoint y: 144, endPoint x: 169, endPoint y: 150, distance: 45.6
click at [169, 150] on li "Do you think that you are bound to move to another city in the next 5 years? Wh…" at bounding box center [284, 148] width 317 height 14
drag, startPoint x: 169, startPoint y: 150, endPoint x: 199, endPoint y: 151, distance: 30.6
click at [199, 151] on li "Do you think that you are bound to move to another city in the next 5 years? Wh…" at bounding box center [284, 148] width 317 height 14
click at [152, 145] on li "Do you think that you are bound to move to another city in the next 5 years? Wh…" at bounding box center [284, 148] width 317 height 14
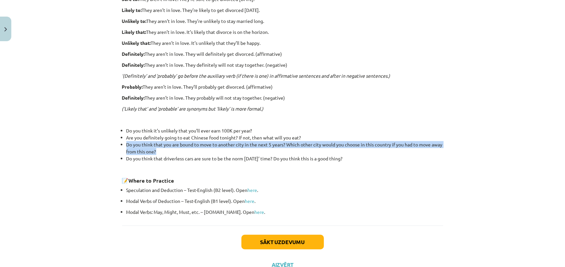
drag, startPoint x: 123, startPoint y: 145, endPoint x: 169, endPoint y: 153, distance: 46.9
click at [169, 153] on ul "Do you think it’s unlikely that you’ll ever earn 100K per year? Are you definit…" at bounding box center [282, 148] width 321 height 42
drag, startPoint x: 169, startPoint y: 153, endPoint x: 280, endPoint y: 160, distance: 110.5
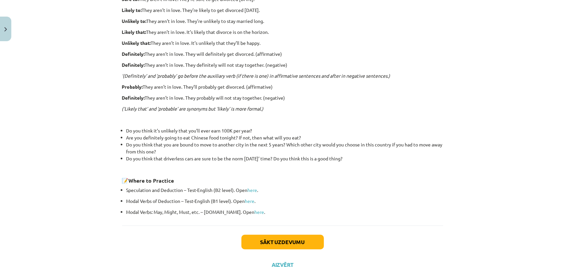
click at [353, 191] on p "Speculation and Deduction – Test-English (B2 level). Open here ." at bounding box center [284, 190] width 317 height 7
click at [146, 158] on li "Do you think that driverless cars are sure to be the norm [DATE]’ time? Do you …" at bounding box center [284, 162] width 317 height 14
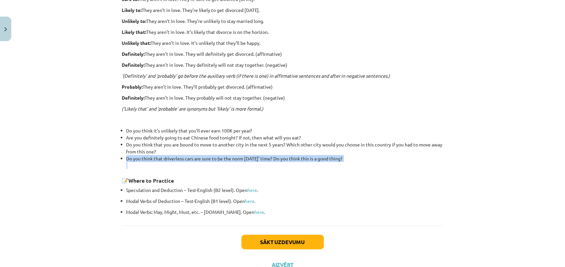
drag, startPoint x: 124, startPoint y: 158, endPoint x: 197, endPoint y: 163, distance: 73.9
click at [197, 163] on li "Do you think that driverless cars are sure to be the norm [DATE]’ time? Do you …" at bounding box center [284, 162] width 317 height 14
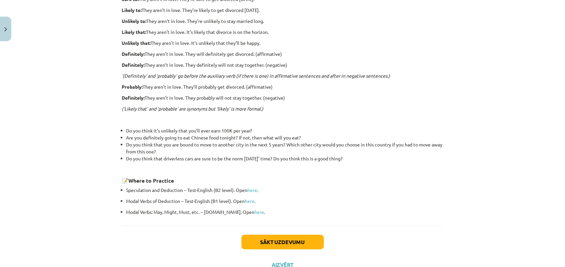
click at [294, 199] on p "Modal Verbs of Deduction – Test-English (B1 level). Open here ." at bounding box center [284, 201] width 317 height 7
drag, startPoint x: 154, startPoint y: 209, endPoint x: 191, endPoint y: 211, distance: 36.9
click at [191, 211] on p "Modal Verbs: May, Might, Must, etc. – [DOMAIN_NAME]. Open here ." at bounding box center [284, 212] width 317 height 7
drag, startPoint x: 191, startPoint y: 211, endPoint x: 176, endPoint y: 219, distance: 16.7
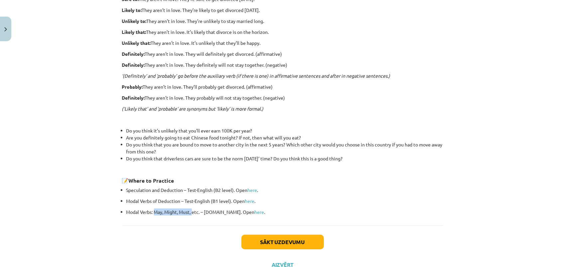
click at [154, 219] on div "Adjectives and adverbs of speculation Bound to: They aren’t in love. They’re bo…" at bounding box center [282, 86] width 321 height 279
drag, startPoint x: 153, startPoint y: 213, endPoint x: 188, endPoint y: 212, distance: 35.3
click at [188, 212] on p "Modal Verbs: May, Might, Must, etc. – [DOMAIN_NAME]. Open here ." at bounding box center [284, 212] width 317 height 7
drag, startPoint x: 188, startPoint y: 212, endPoint x: 174, endPoint y: 221, distance: 16.7
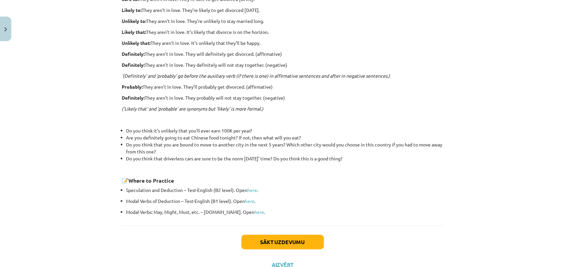
click at [167, 244] on div "Sākt uzdevumu Aizvērt" at bounding box center [282, 249] width 321 height 47
click at [255, 211] on link "here" at bounding box center [260, 212] width 10 height 6
